Goal: Information Seeking & Learning: Check status

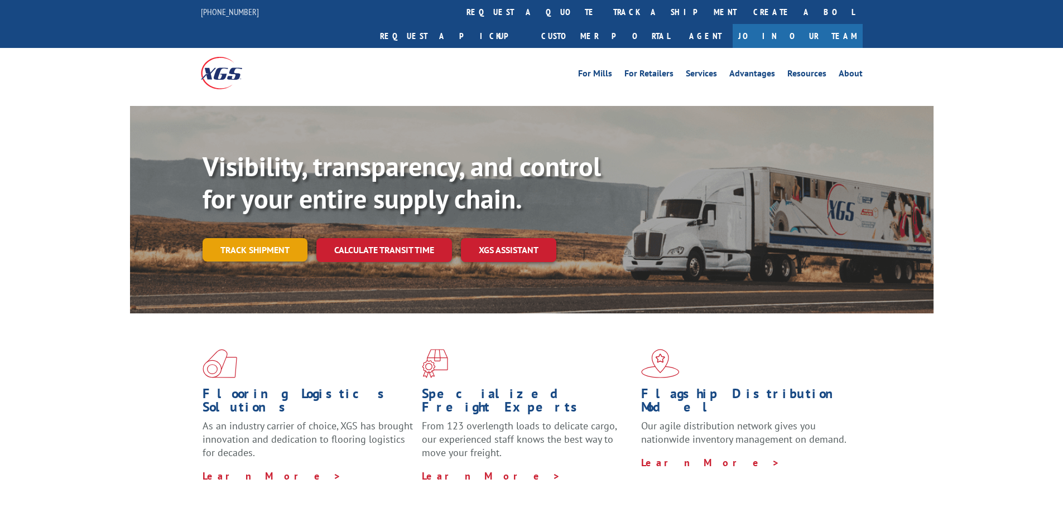
click at [216, 238] on link "Track shipment" at bounding box center [254, 249] width 105 height 23
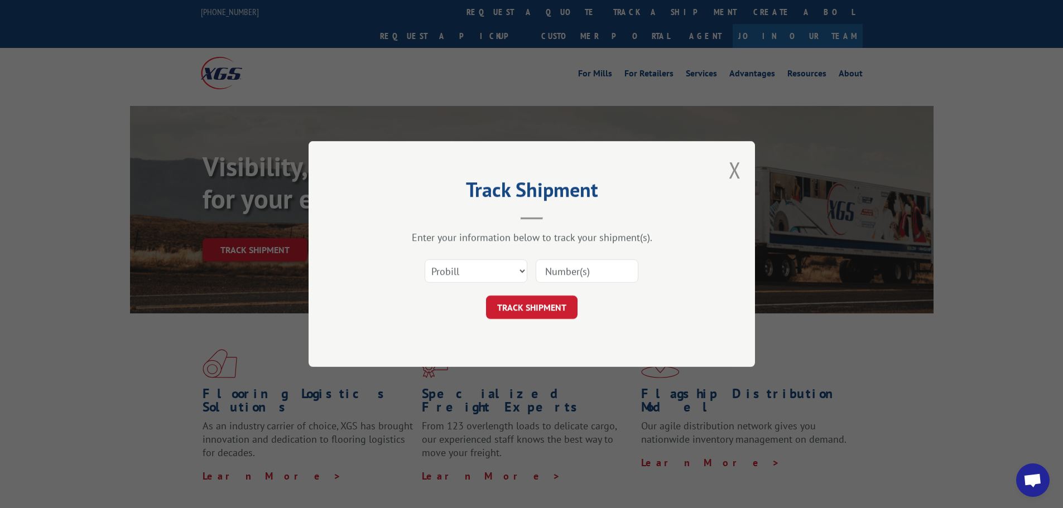
click at [593, 273] on input at bounding box center [586, 270] width 103 height 23
paste input "16955832"
type input "16955832"
click at [556, 309] on button "TRACK SHIPMENT" at bounding box center [531, 307] width 91 height 23
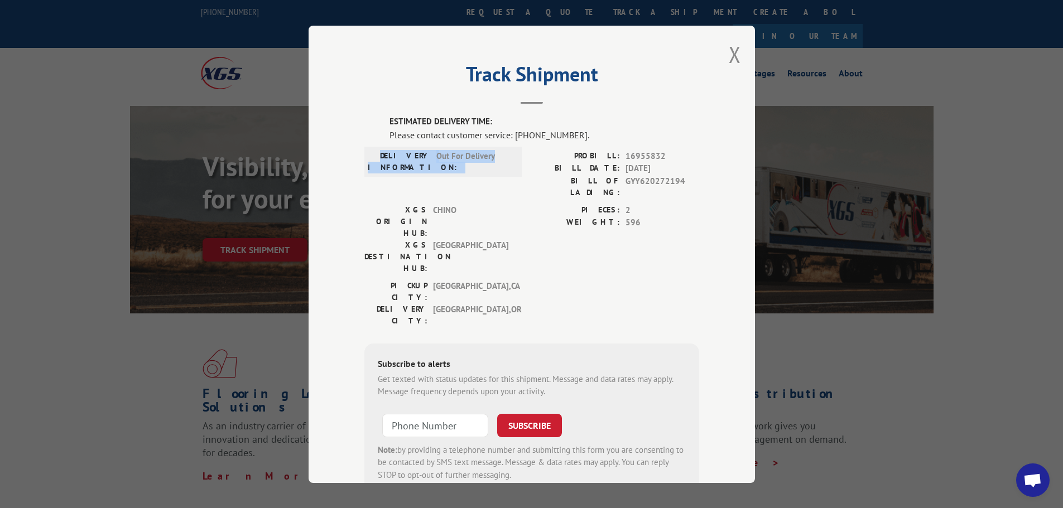
drag, startPoint x: 390, startPoint y: 153, endPoint x: 493, endPoint y: 173, distance: 104.6
click at [493, 173] on div "DELIVERY INFORMATION: Out For Delivery" at bounding box center [443, 160] width 151 height 23
copy div "DELIVERY INFORMATION: Out For Delivery"
click at [728, 52] on button "Close modal" at bounding box center [734, 55] width 12 height 30
